Goal: Information Seeking & Learning: Find specific fact

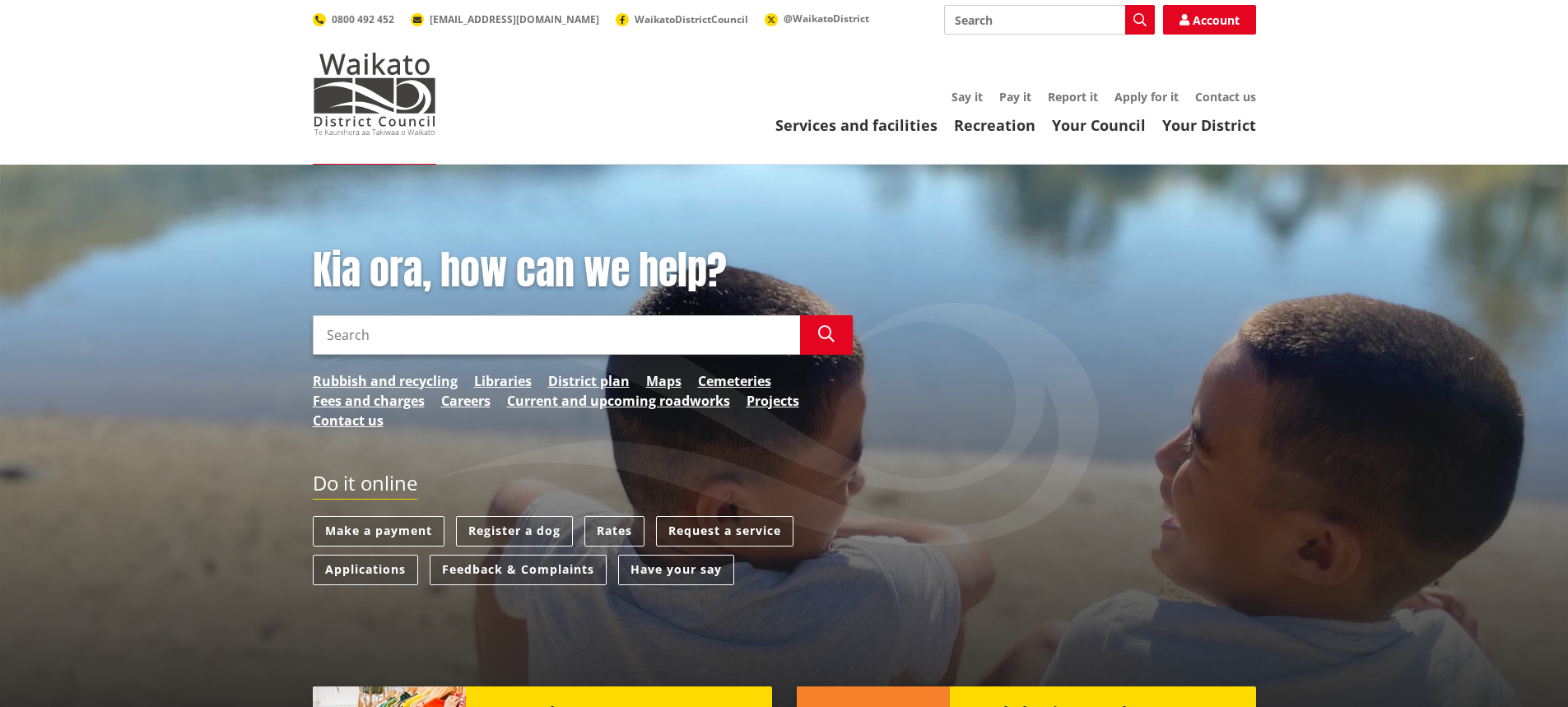
click at [649, 348] on input "Search" at bounding box center [557, 334] width 488 height 40
type input "signifcance policy"
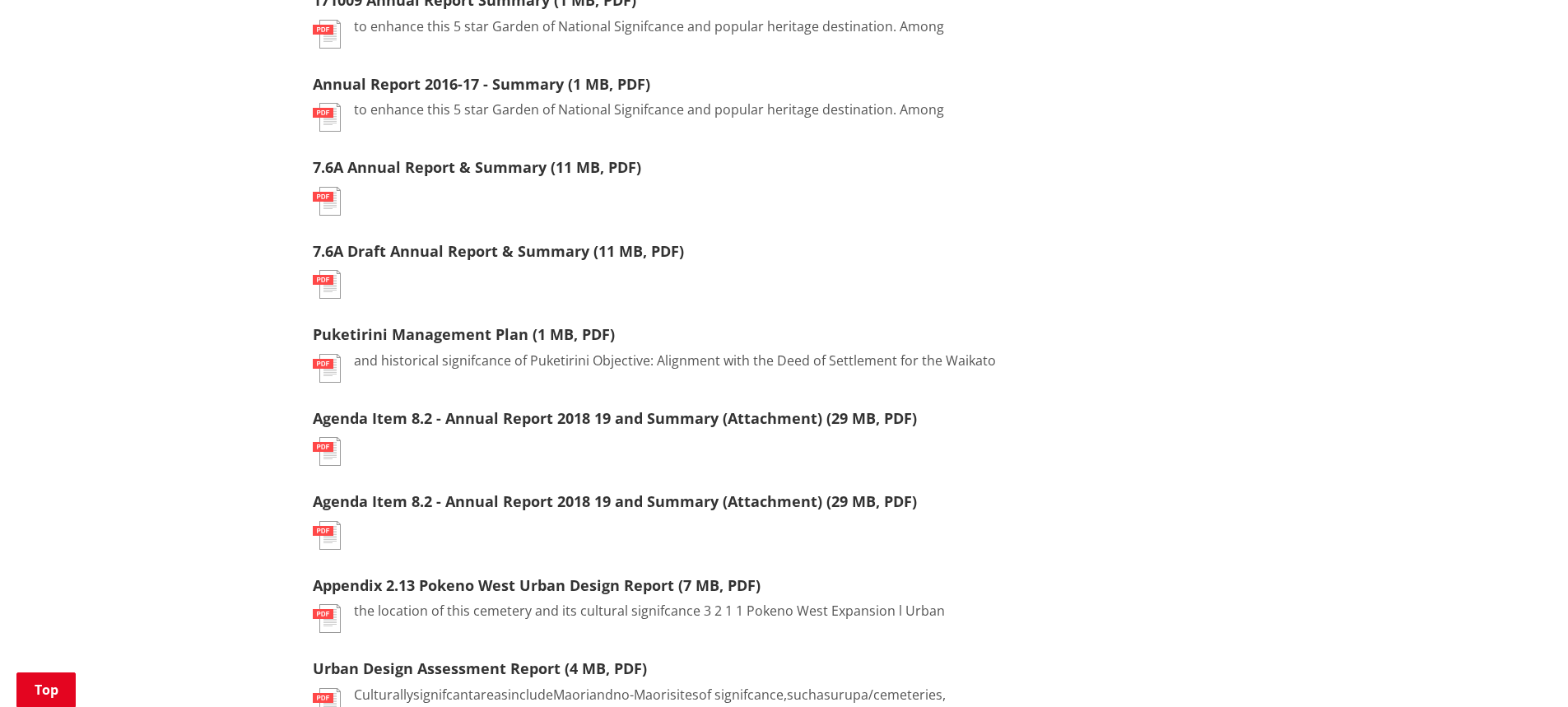
scroll to position [1647, 0]
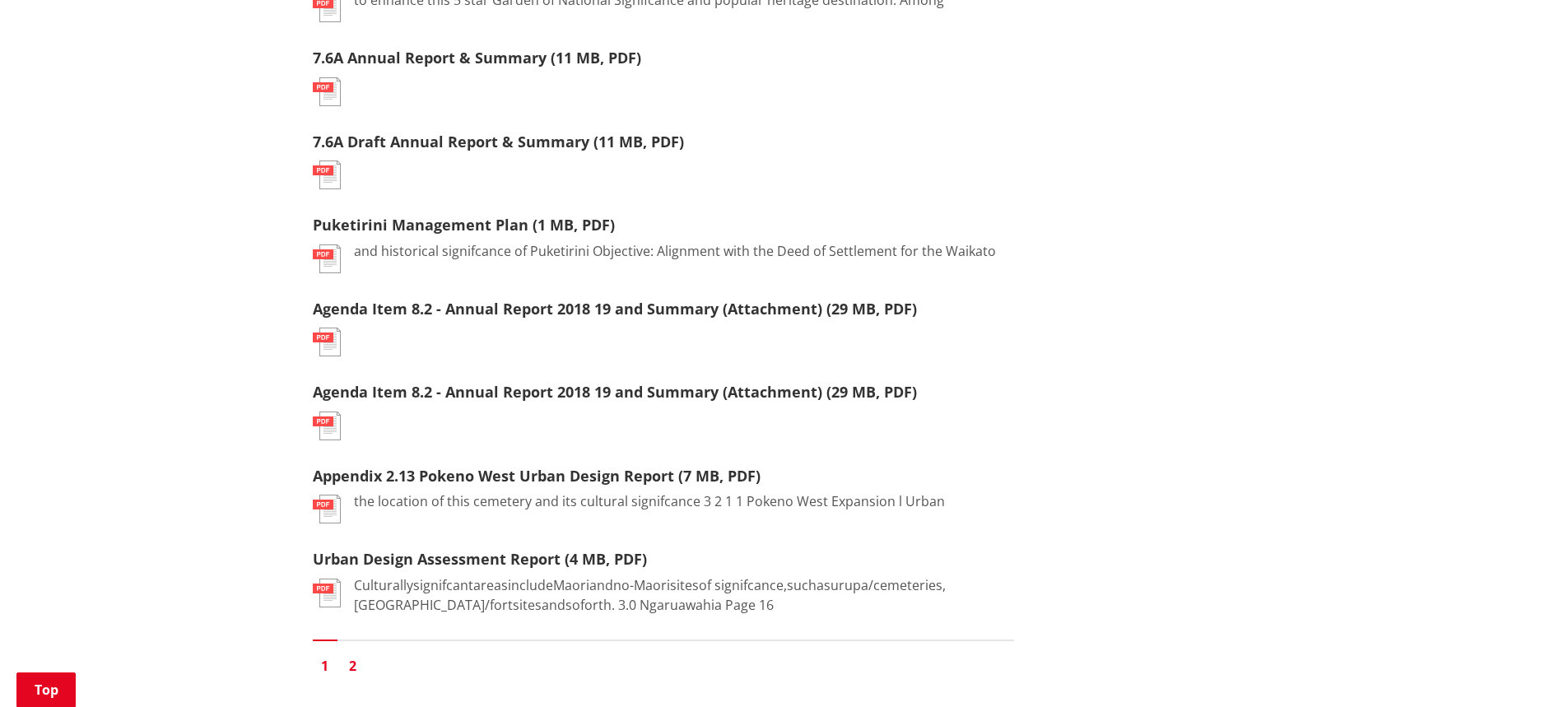
click at [349, 667] on link "2" at bounding box center [353, 666] width 25 height 25
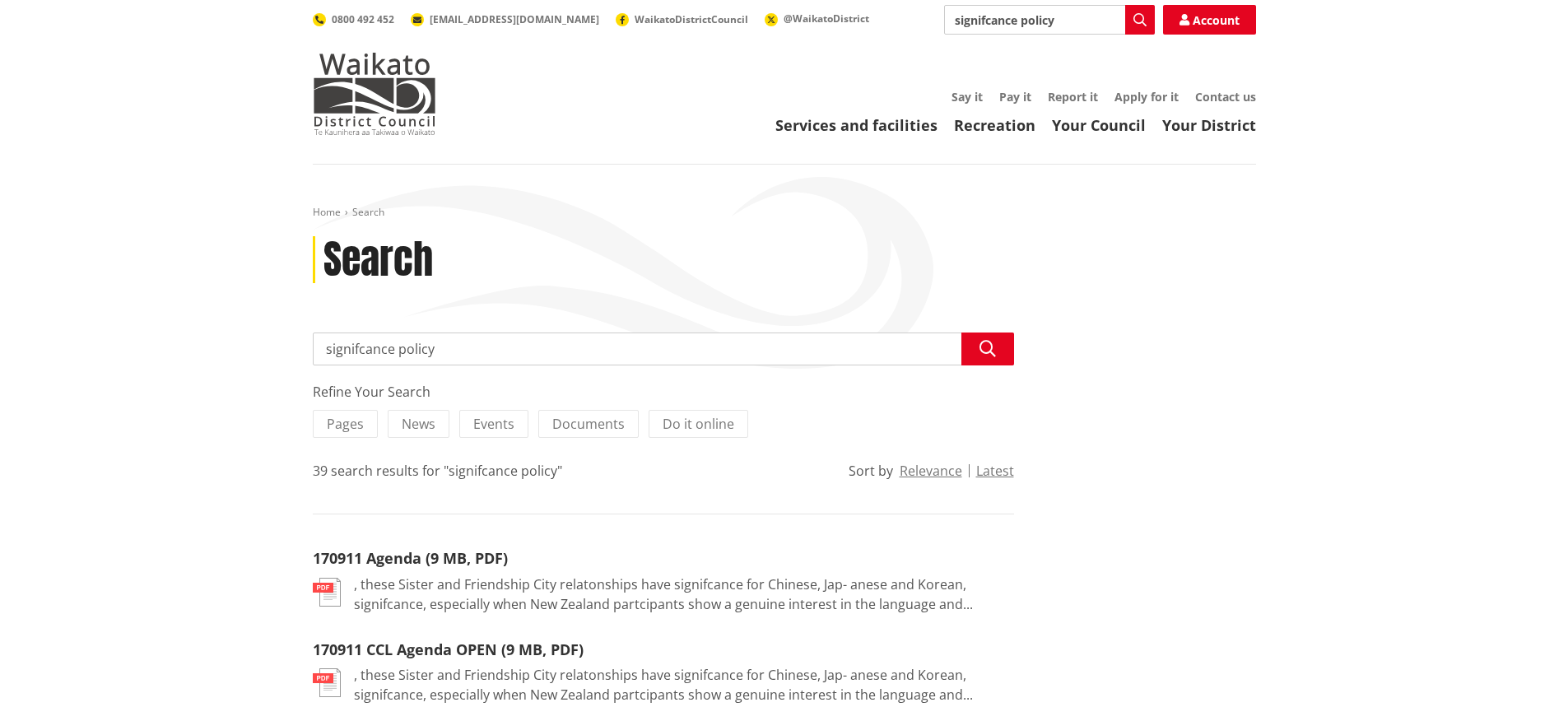
click at [444, 351] on input "signifcance policy" at bounding box center [664, 349] width 702 height 33
click at [395, 351] on input "signifcance policy" at bounding box center [664, 349] width 702 height 33
drag, startPoint x: 395, startPoint y: 351, endPoint x: 360, endPoint y: 360, distance: 36.1
click at [434, 349] on input "signifcance policy" at bounding box center [664, 349] width 702 height 33
click at [424, 350] on input "signifcance policy" at bounding box center [664, 349] width 702 height 33
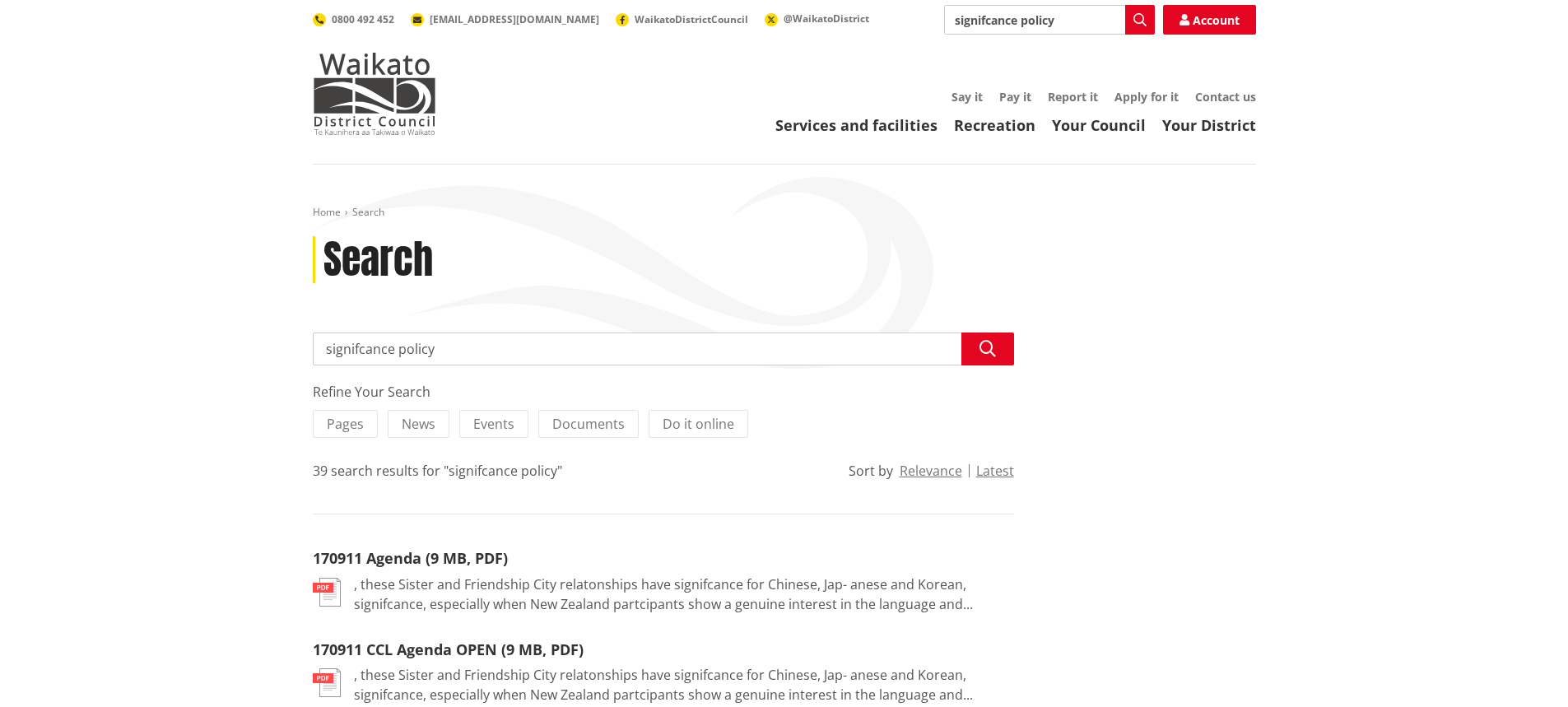
drag, startPoint x: 434, startPoint y: 350, endPoint x: 321, endPoint y: 361, distance: 113.5
click at [321, 361] on input "signifcance policy" at bounding box center [664, 349] width 702 height 33
type input "strategic assets"
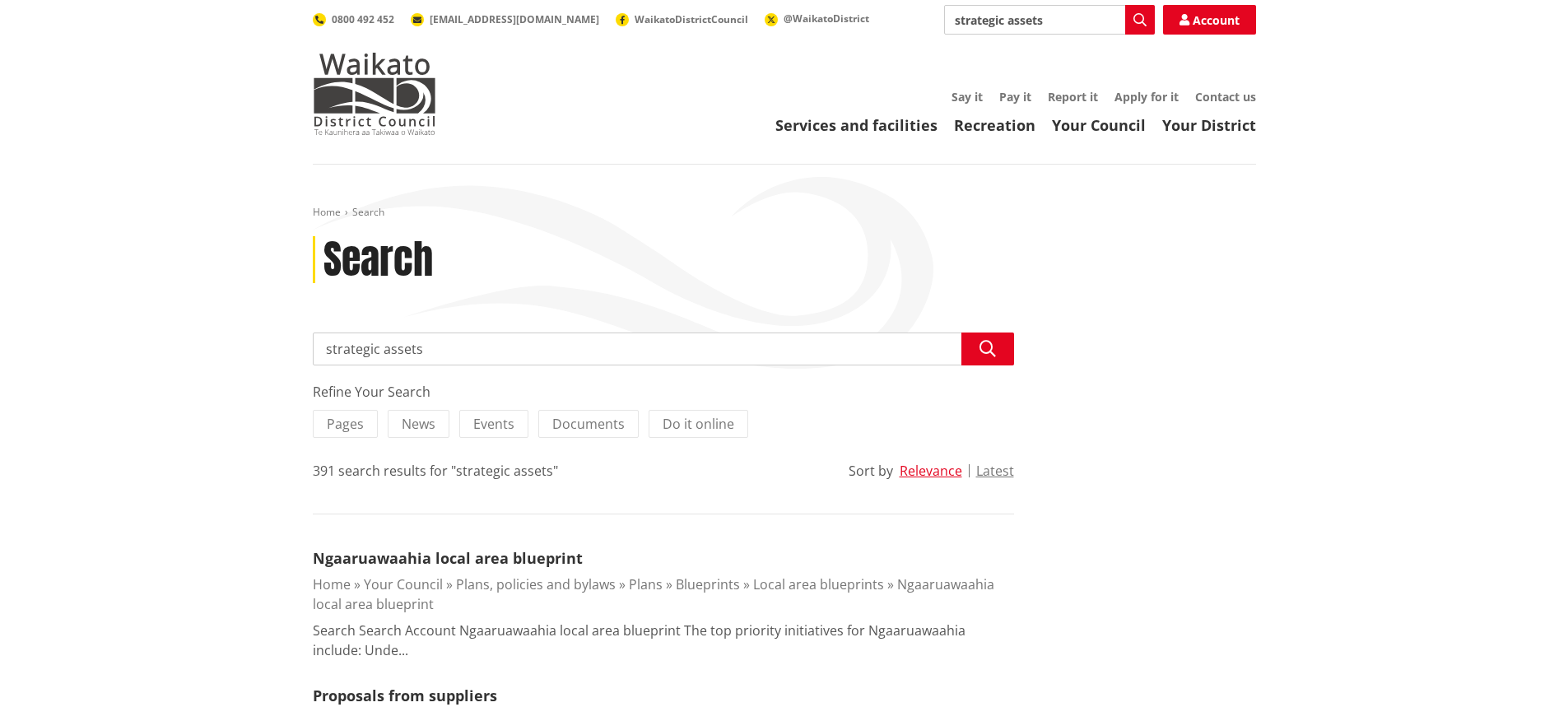
click at [461, 341] on input "strategic assets" at bounding box center [664, 349] width 702 height 33
click at [1038, 19] on input "strategic assets" at bounding box center [1049, 19] width 211 height 29
drag, startPoint x: 1045, startPoint y: 20, endPoint x: 951, endPoint y: 23, distance: 94.0
click at [951, 23] on input "strategic assets" at bounding box center [1049, 19] width 211 height 29
click at [1078, 124] on link "Your Council" at bounding box center [1099, 125] width 94 height 19
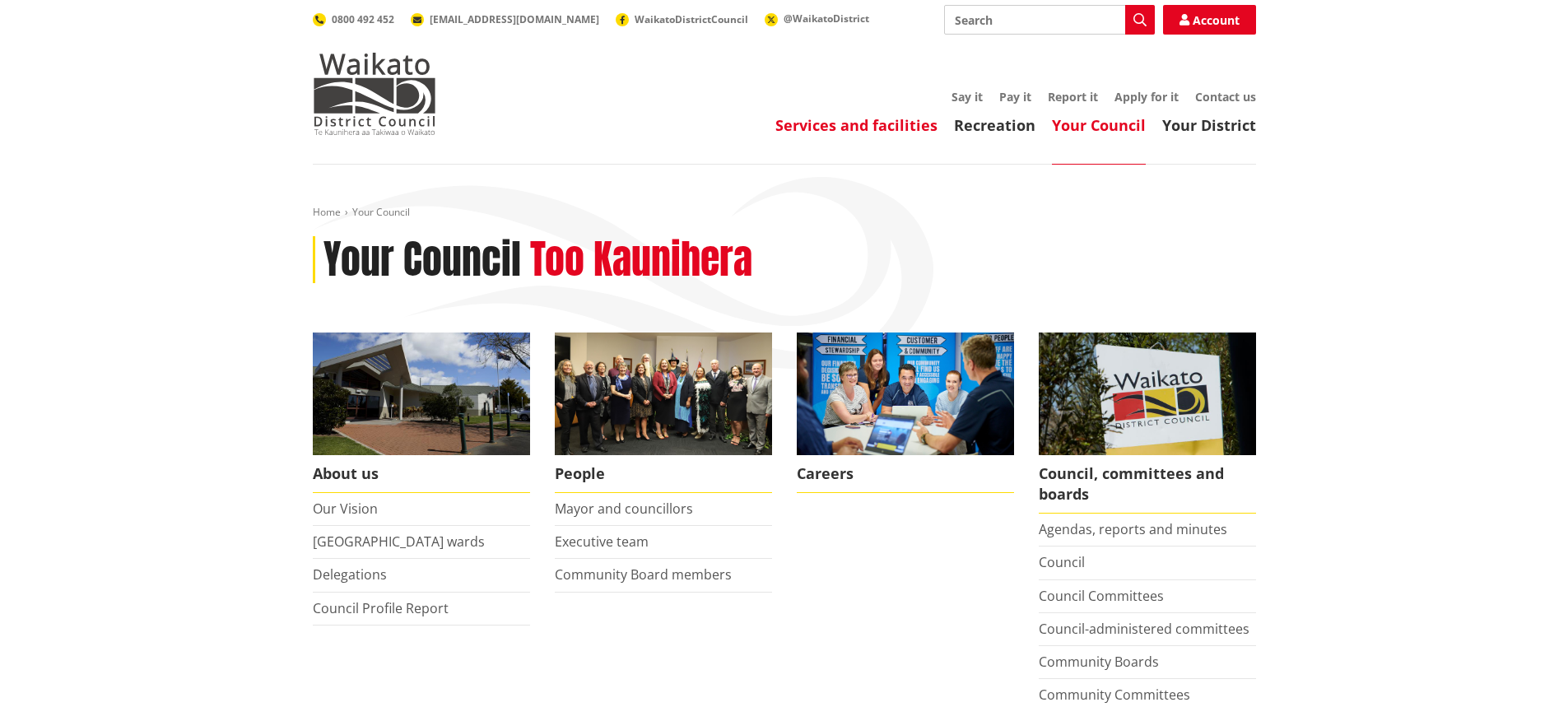
click at [895, 130] on link "Services and facilities" at bounding box center [856, 125] width 162 height 19
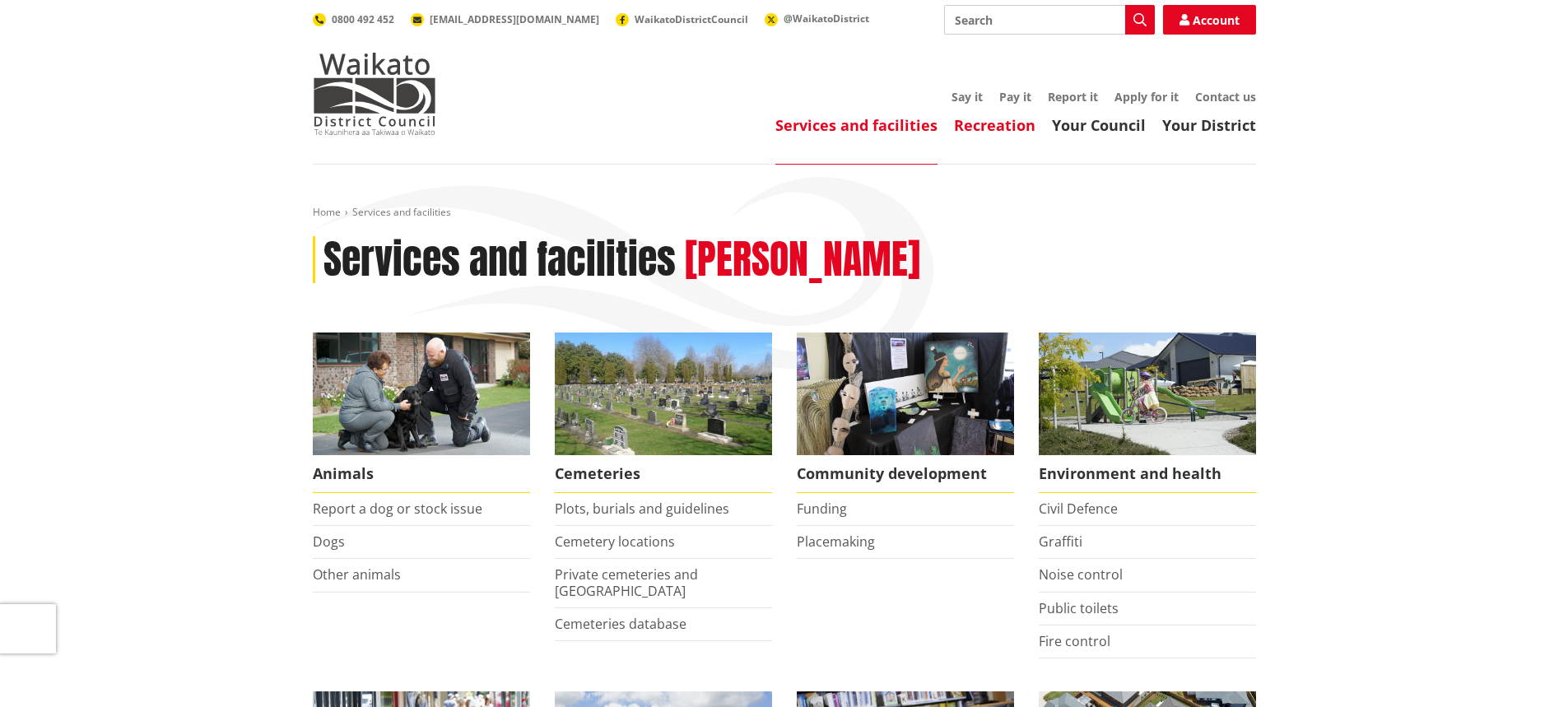
click at [1018, 122] on link "Recreation" at bounding box center [995, 125] width 81 height 19
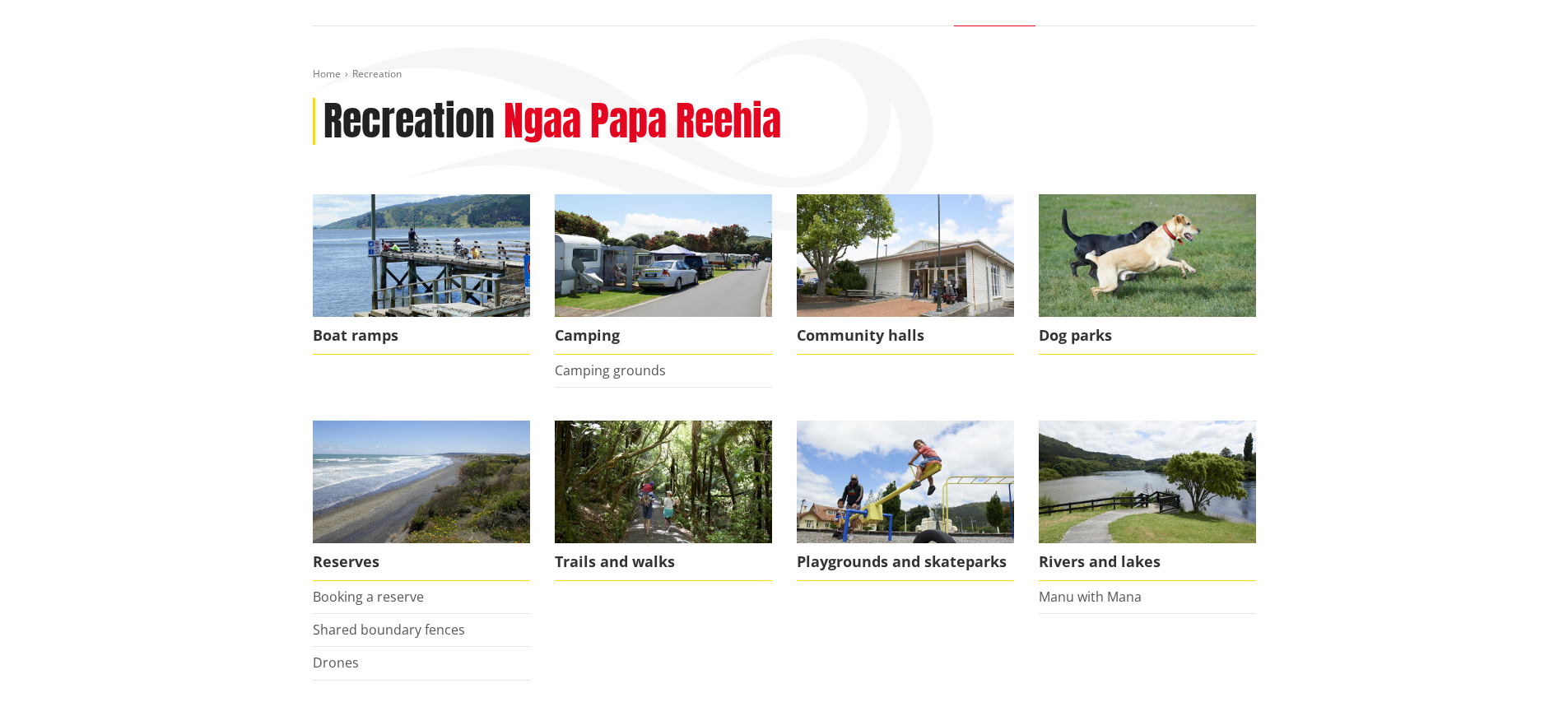
scroll to position [165, 0]
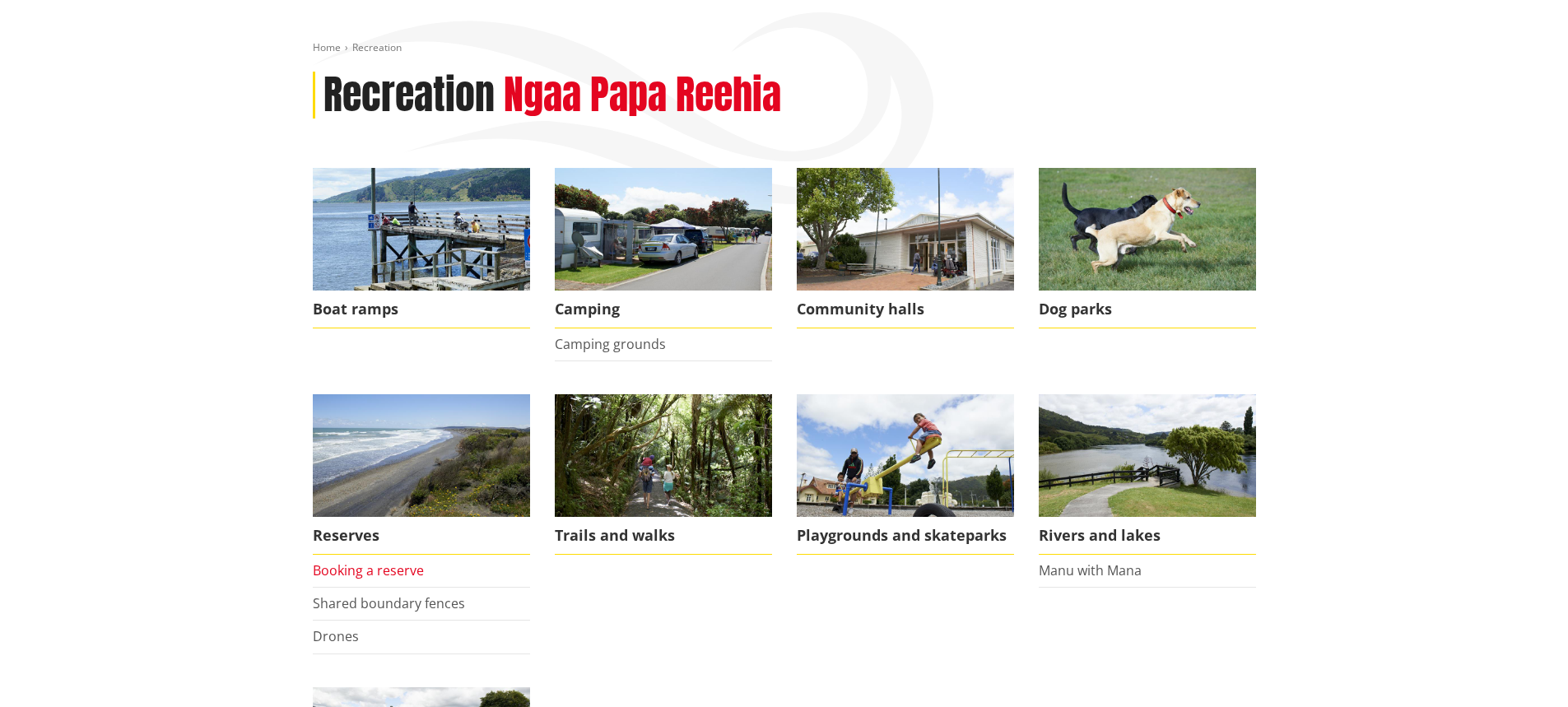
click at [380, 570] on link "Booking a reserve" at bounding box center [369, 570] width 111 height 18
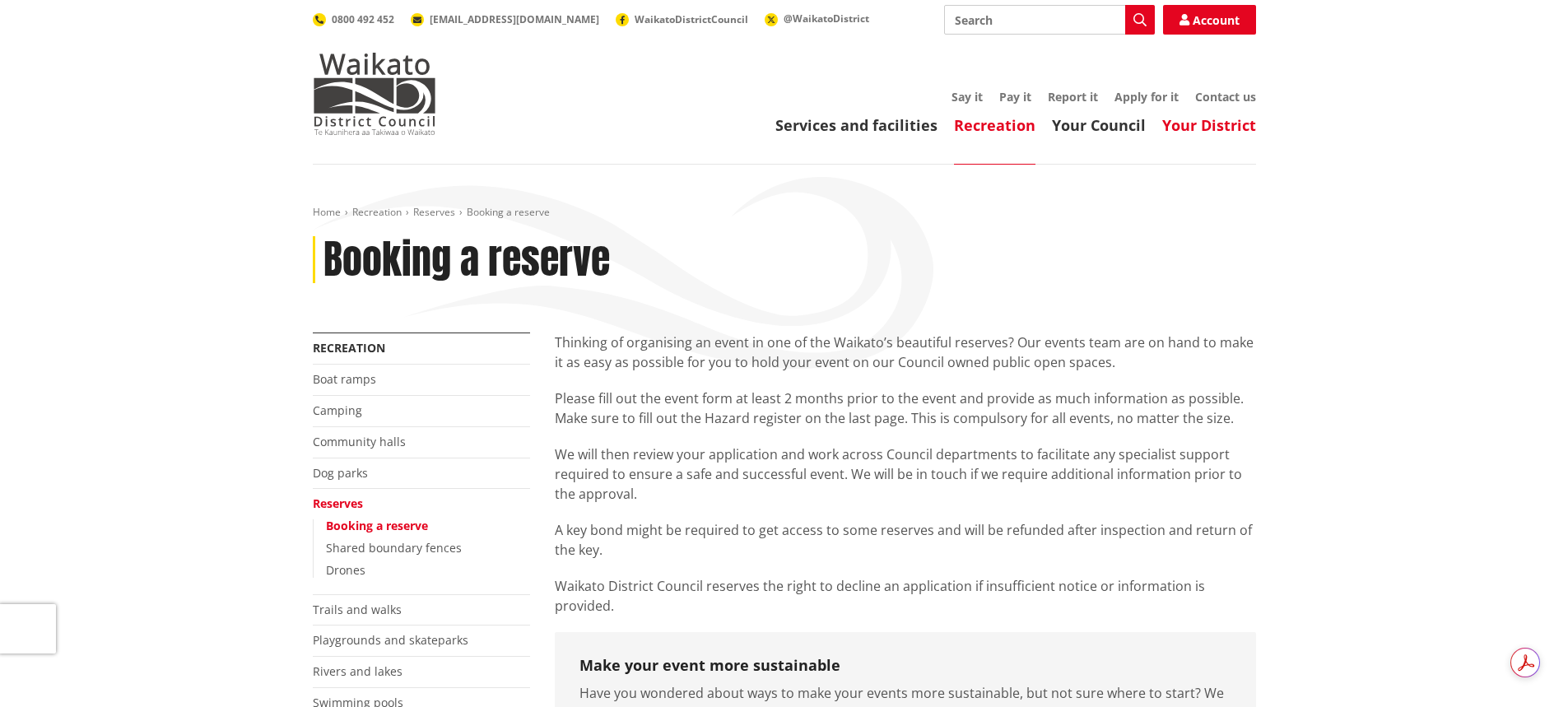
click at [1191, 129] on link "Your District" at bounding box center [1210, 125] width 94 height 19
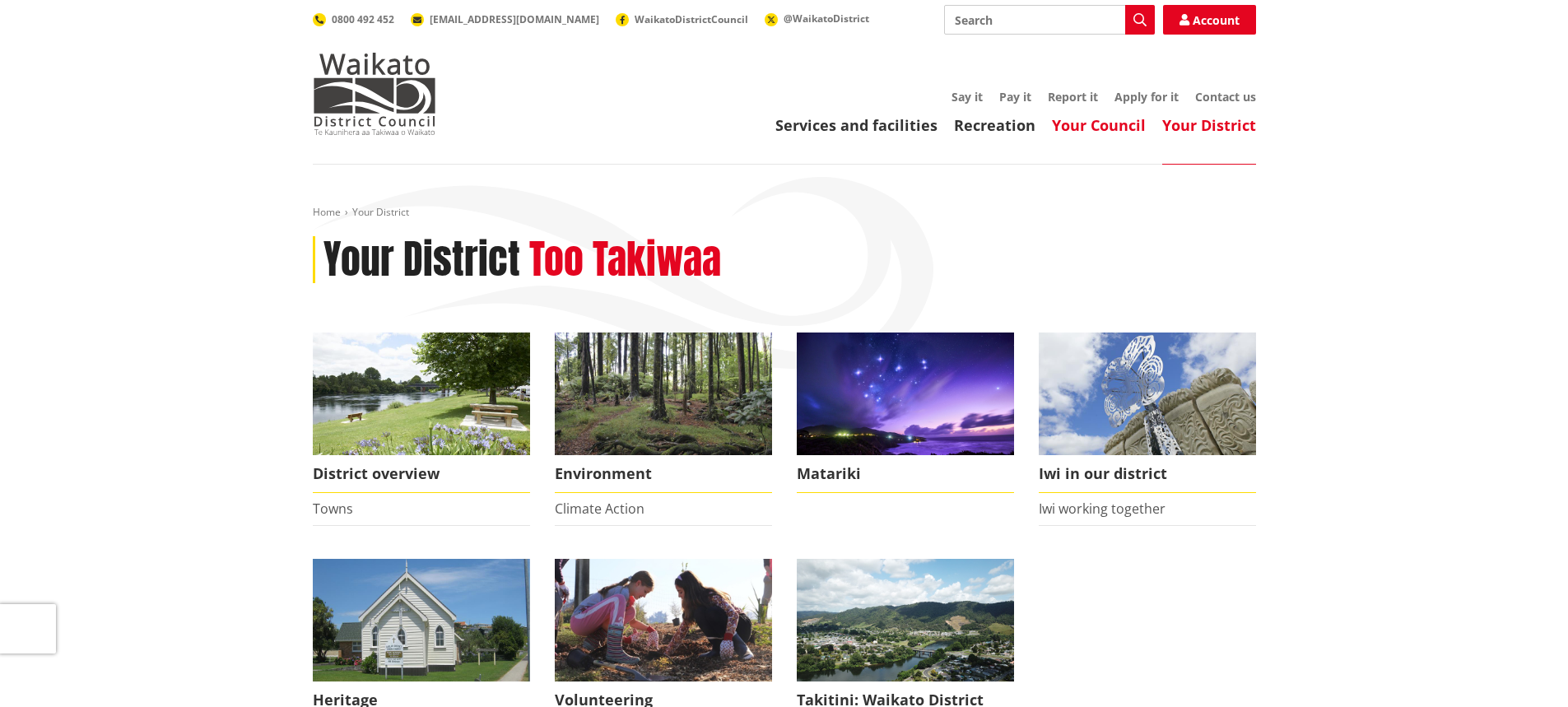
click at [1080, 124] on link "Your Council" at bounding box center [1099, 125] width 94 height 19
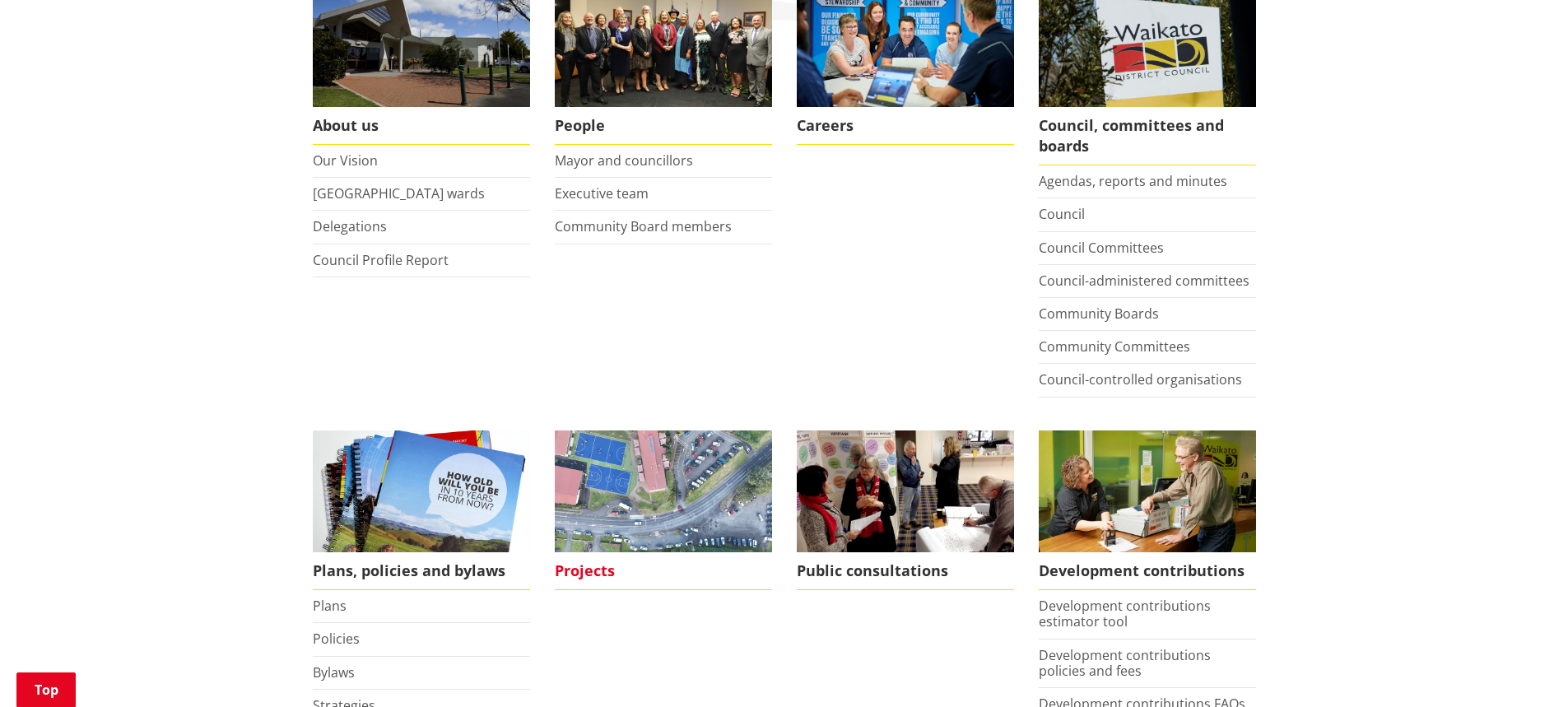
scroll to position [494, 0]
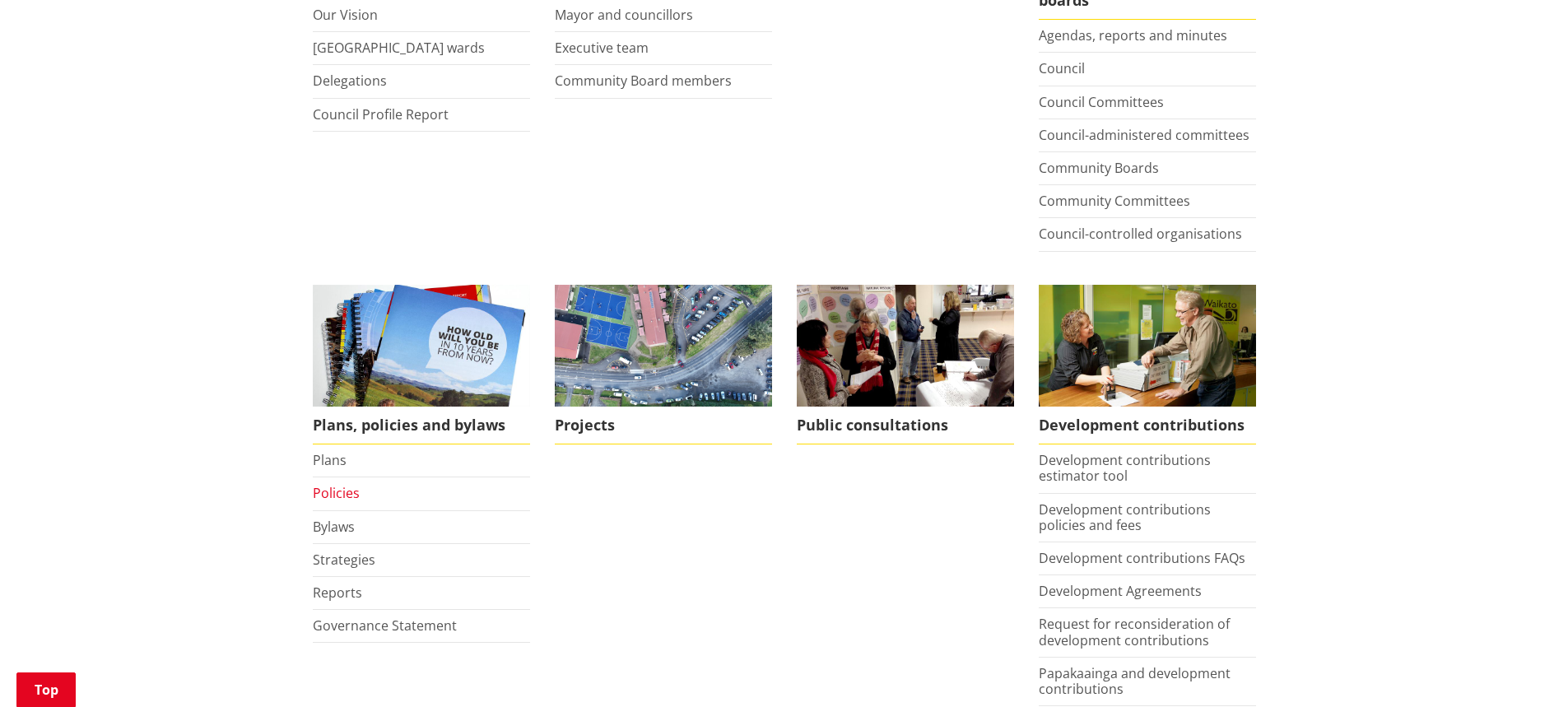
click at [343, 493] on link "Policies" at bounding box center [336, 493] width 47 height 18
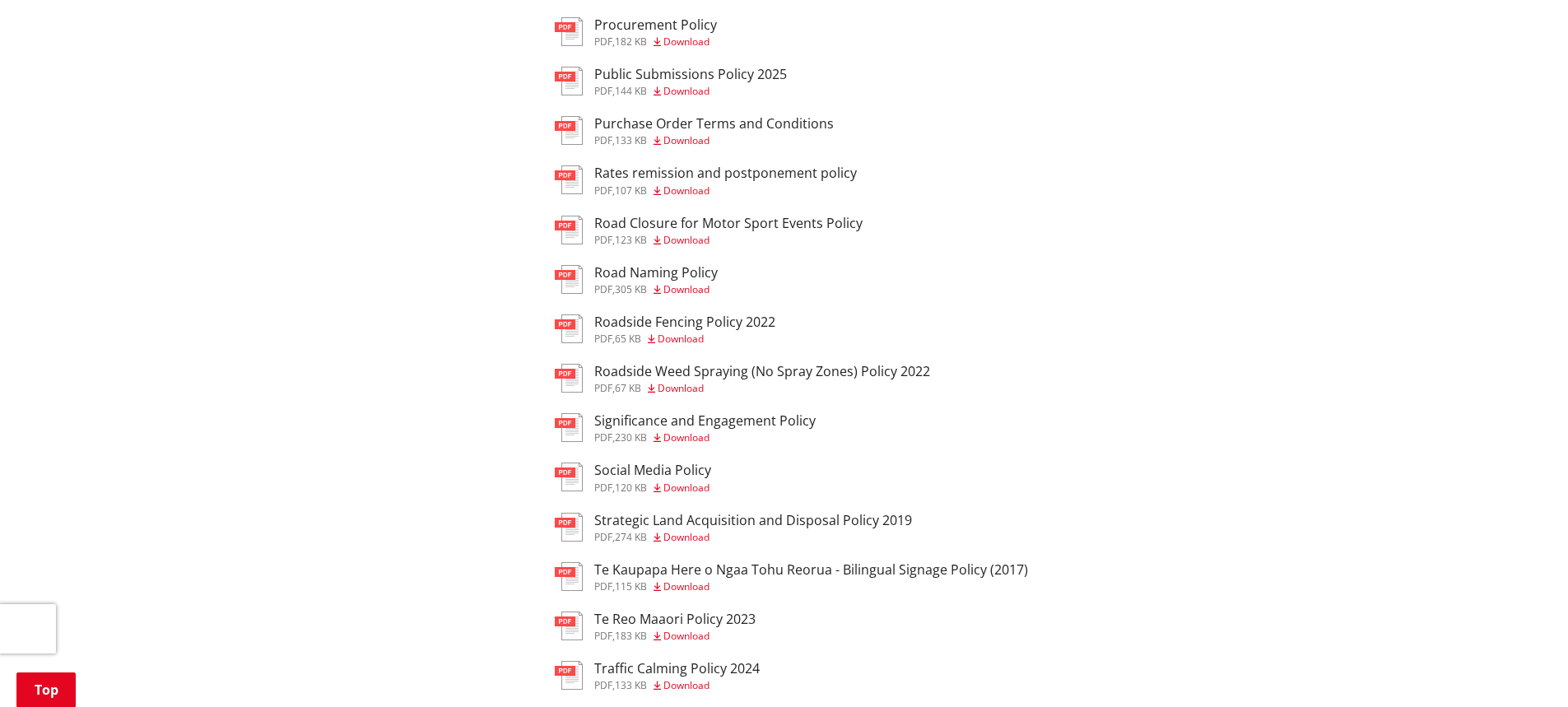
scroll to position [1399, 0]
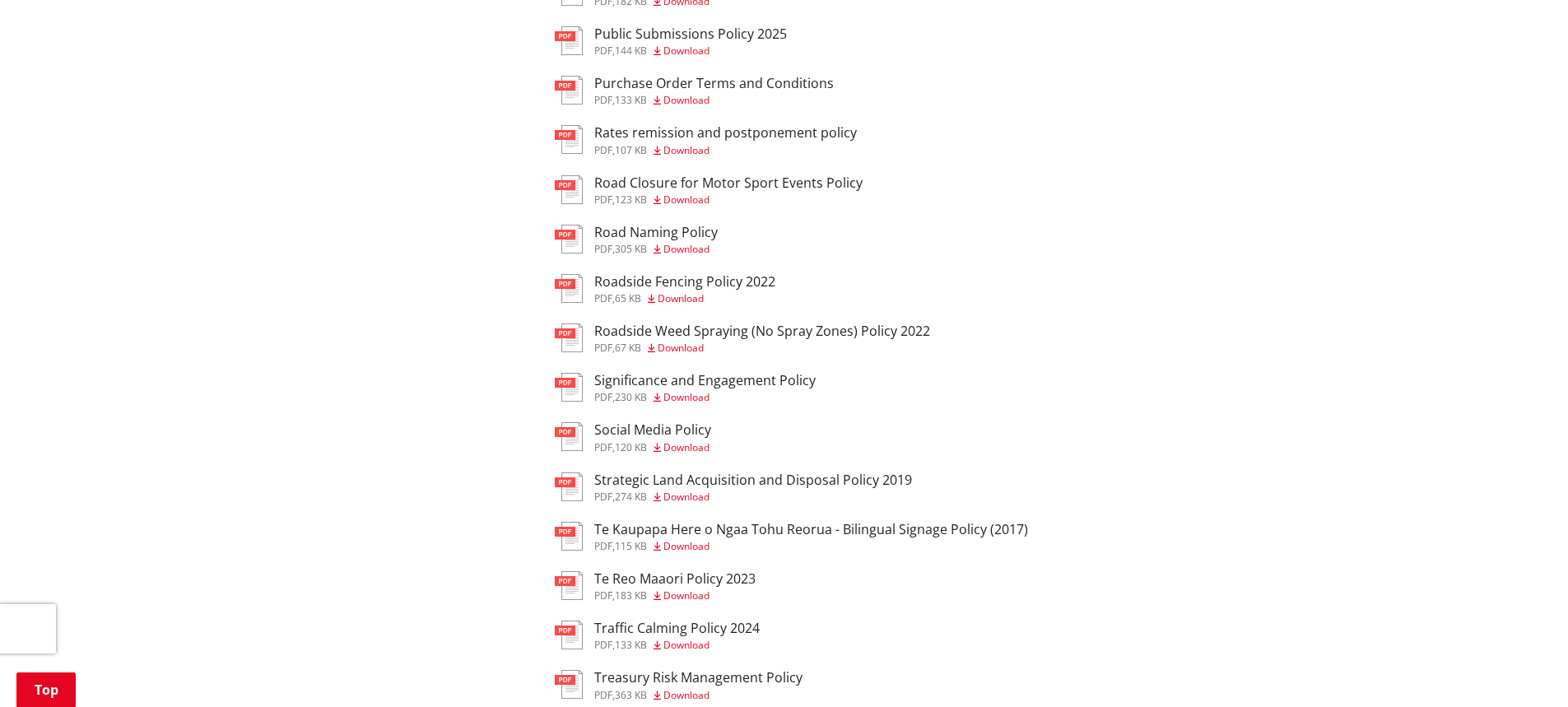
click at [700, 380] on h3 "Significance and Engagement Policy" at bounding box center [705, 380] width 221 height 16
